Goal: Task Accomplishment & Management: Complete application form

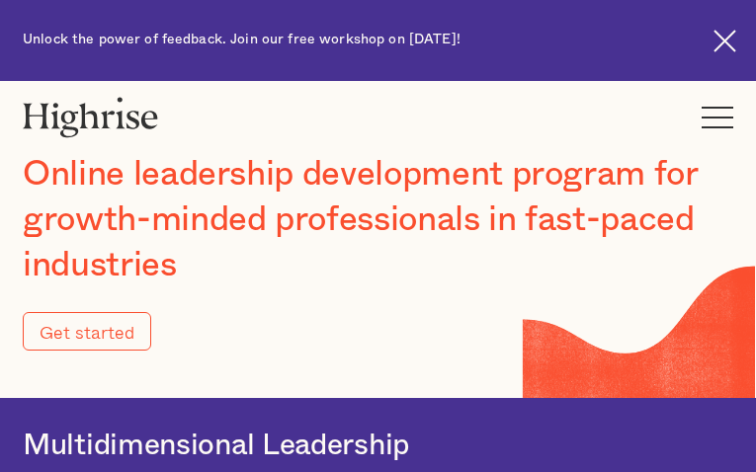
type input "Submit"
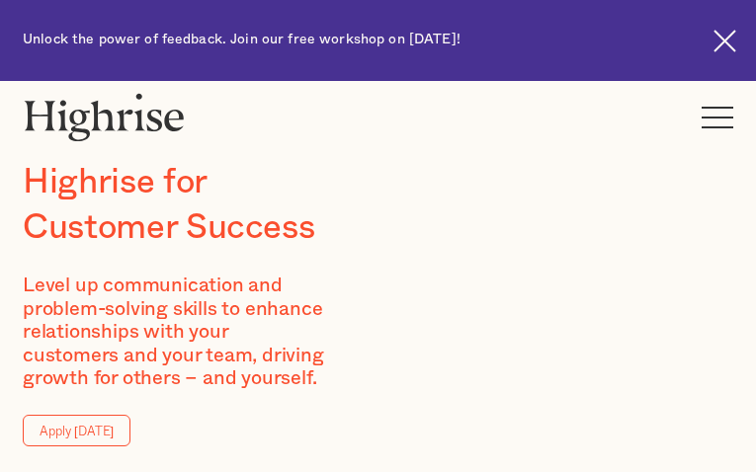
type input "fBChNdejrlufGC"
type input "qurUUtgcZlgeDW"
type input "[EMAIL_ADDRESS][DOMAIN_NAME]"
type input "4340648853"
type input "QVaITsdnDign"
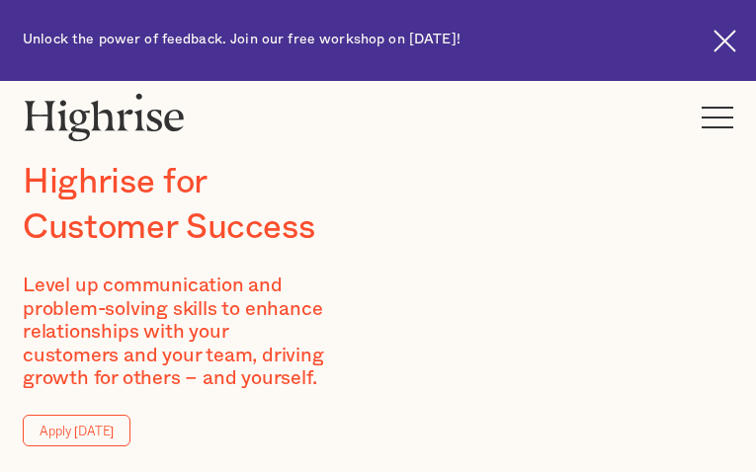
type input "GNnWEMiagQ"
type input "[EMAIL_ADDRESS][DOMAIN_NAME]"
type input "6368237955"
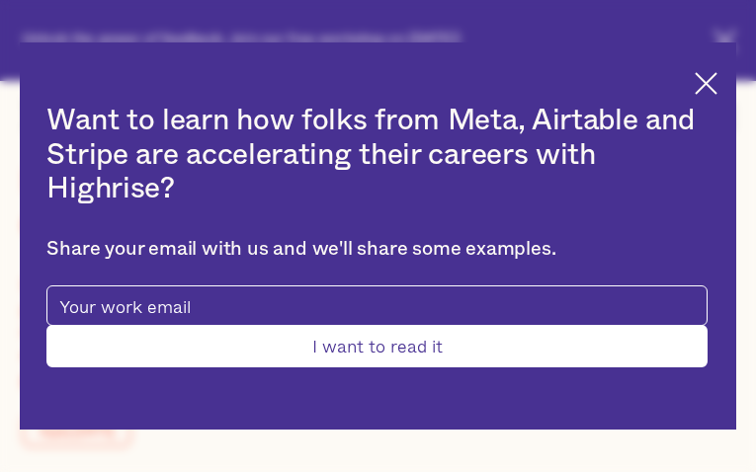
type input "Submit"
type input "RnpkPUzLrweAgf"
type input "sYiNEjaDlWBMC"
type input "[EMAIL_ADDRESS][DOMAIN_NAME]"
type input "NVjtTGufYjZeea"
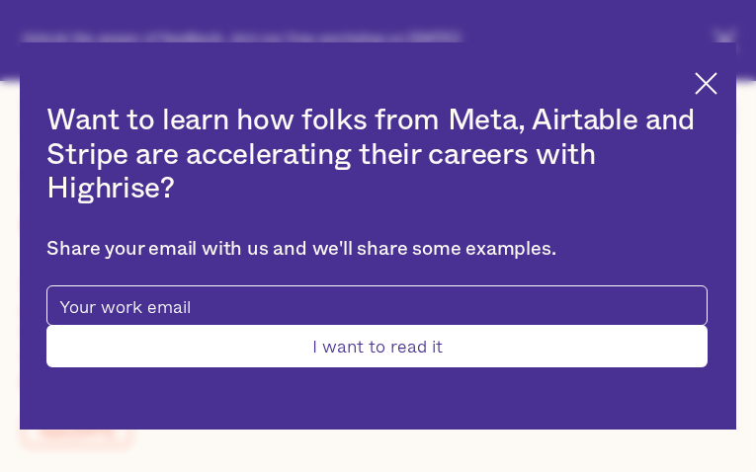
type input "CGvyXPlzAVvvEsxR"
type input "[EMAIL_ADDRESS][DOMAIN_NAME]"
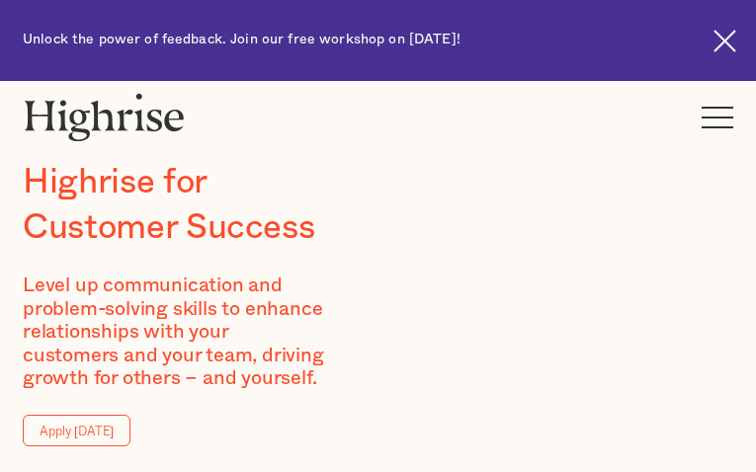
type input "NyTZEhFZTWxg"
type input "AjwyaCNMA"
type input "[EMAIL_ADDRESS][DOMAIN_NAME]"
type input "QUQuqdwD"
type input "kEpYGoeAkOd"
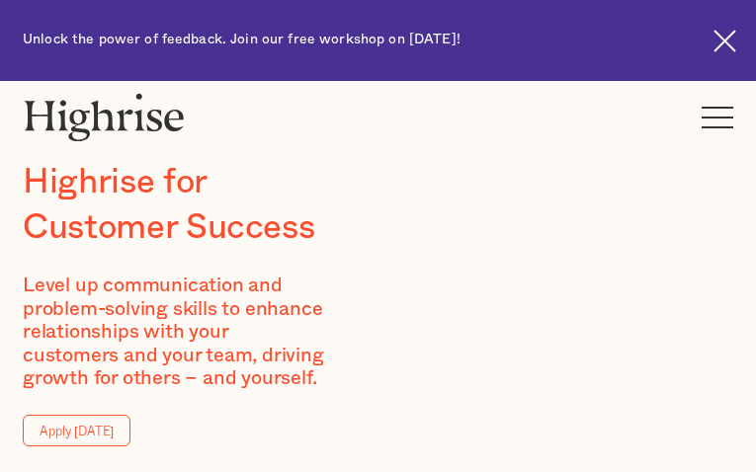
type input "[EMAIL_ADDRESS][DOMAIN_NAME]"
type input "2274605523"
type input "JnSWENQckMSxmJ"
type input "sMTSynOHpKl"
type input "[EMAIL_ADDRESS][DOMAIN_NAME]"
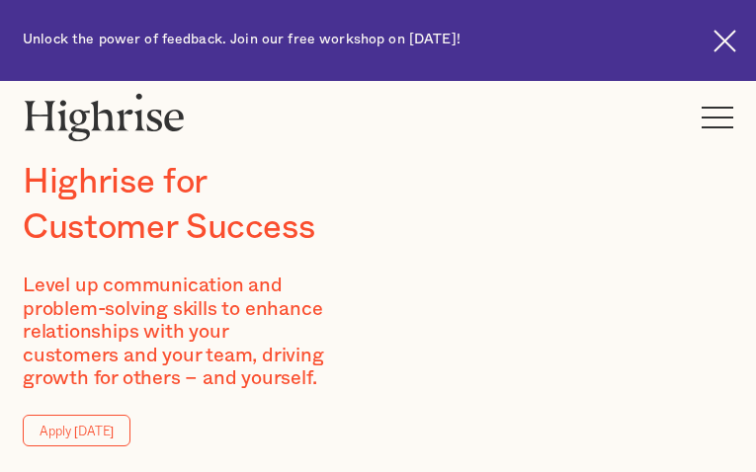
type input "mvMIFtKjYKZ"
type input "obFBOUzbaw"
type input "[EMAIL_ADDRESS][DOMAIN_NAME]"
type input "6354033371"
